Goal: Transaction & Acquisition: Purchase product/service

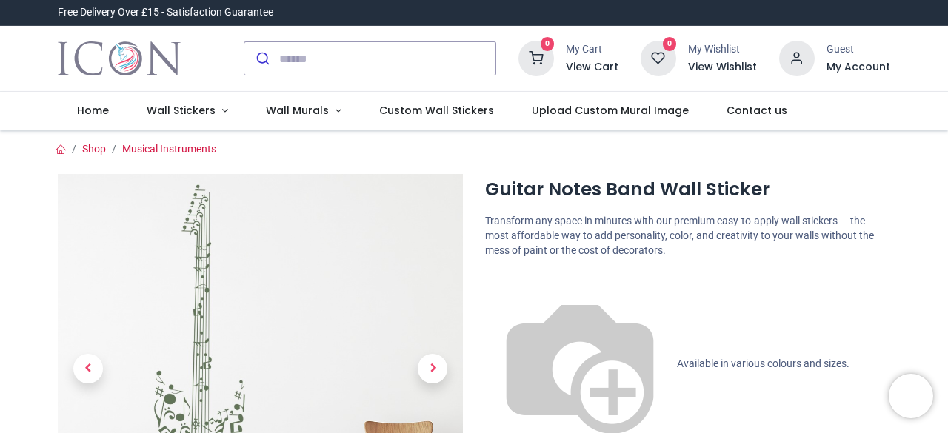
scroll to position [148, 0]
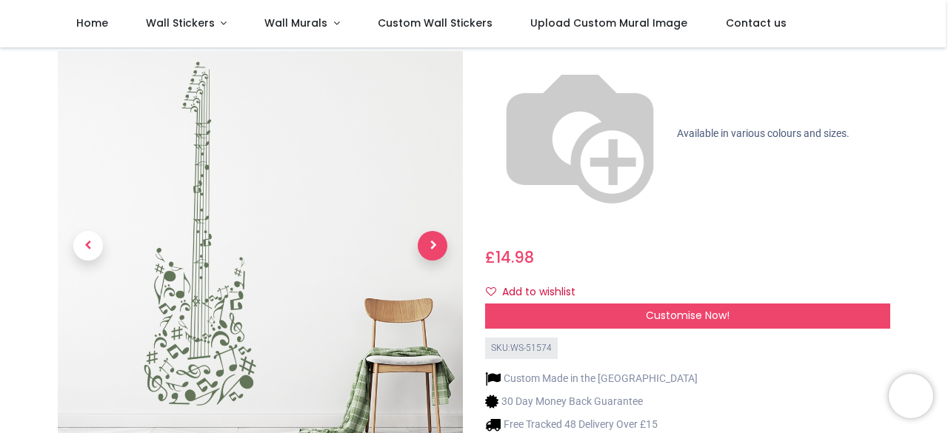
click at [424, 232] on span "Next" at bounding box center [433, 247] width 30 height 30
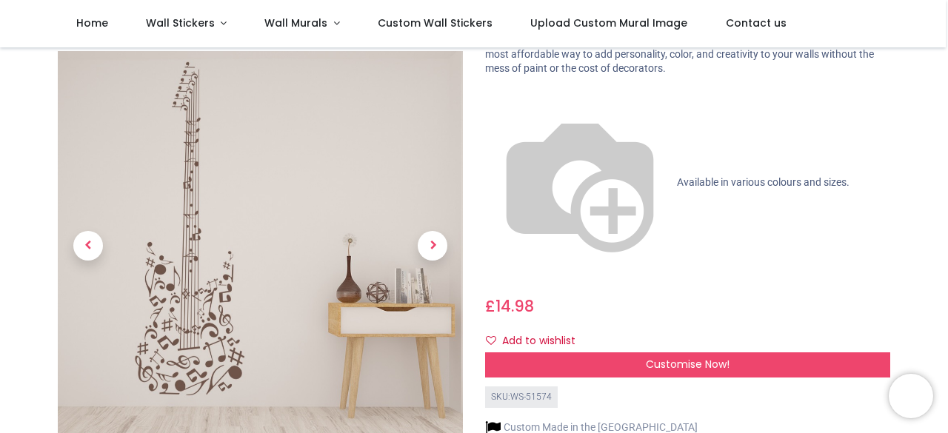
scroll to position [74, 0]
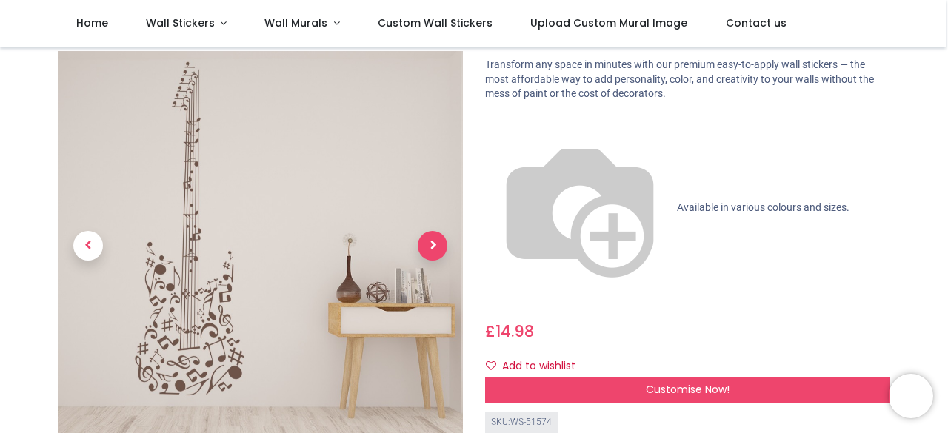
click at [436, 232] on span "Next" at bounding box center [433, 247] width 30 height 30
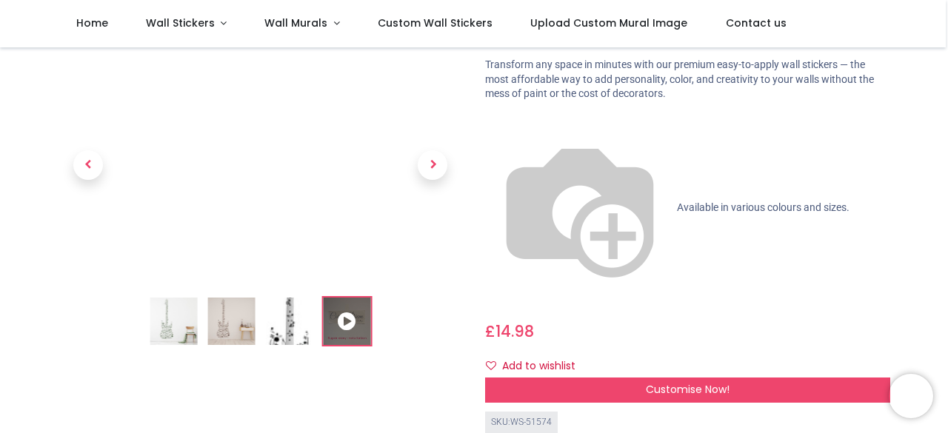
scroll to position [0, 0]
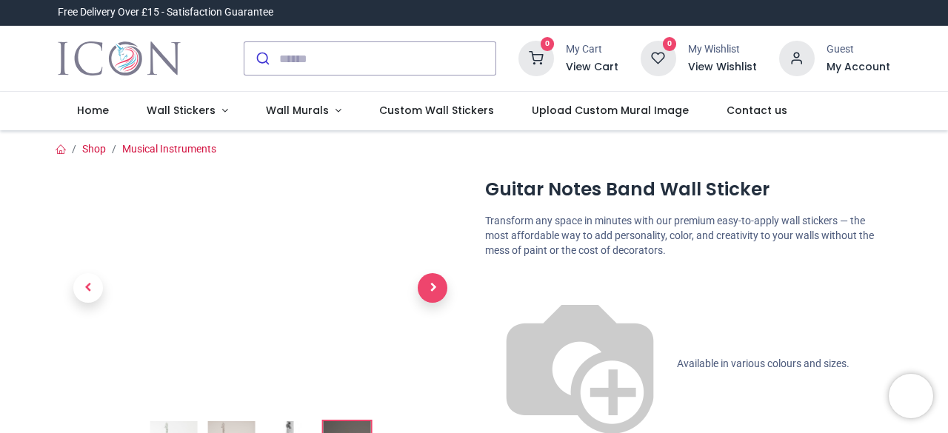
click at [437, 287] on span "Next" at bounding box center [433, 288] width 30 height 30
